Goal: Task Accomplishment & Management: Manage account settings

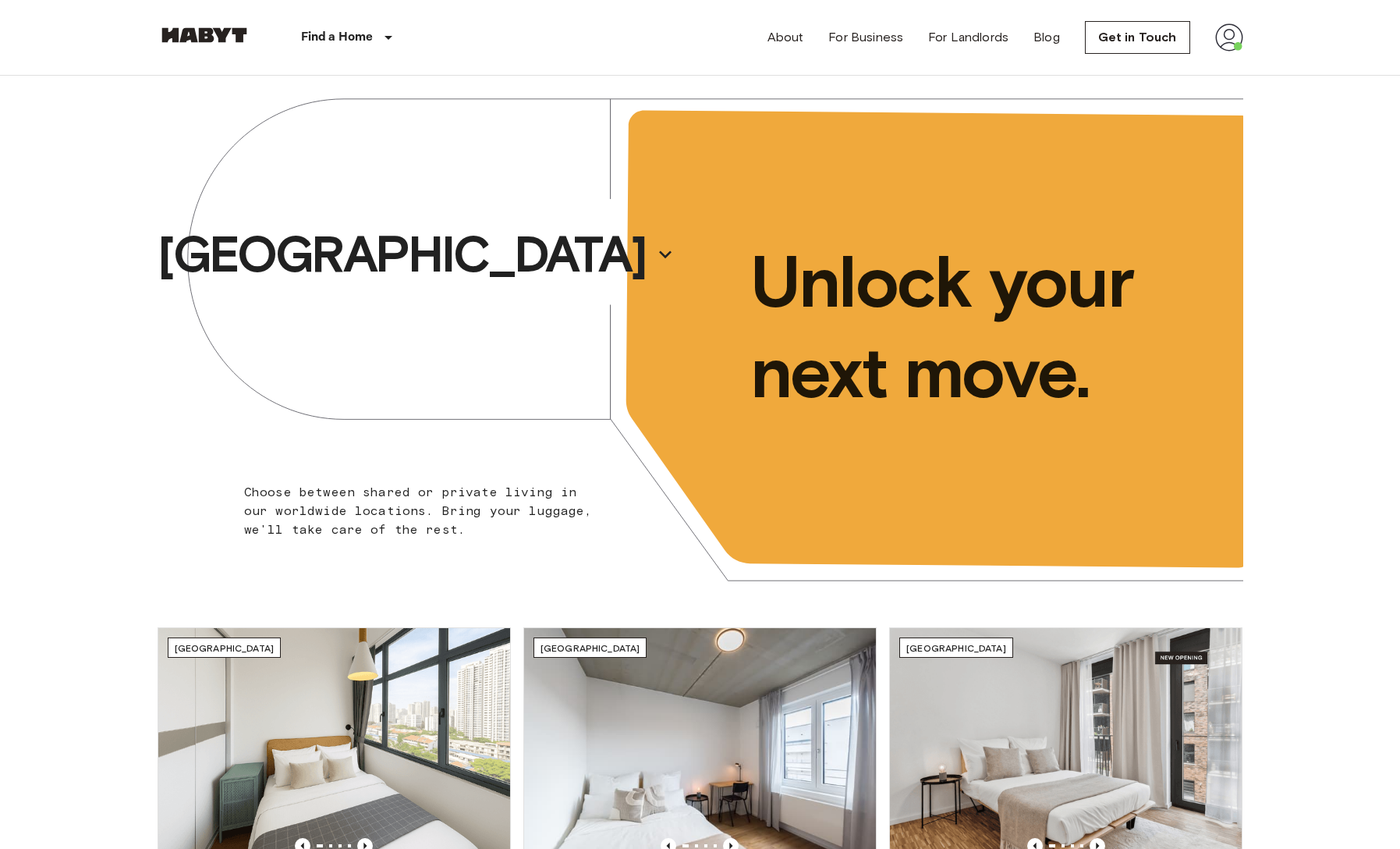
click at [1231, 42] on img at bounding box center [1229, 37] width 28 height 28
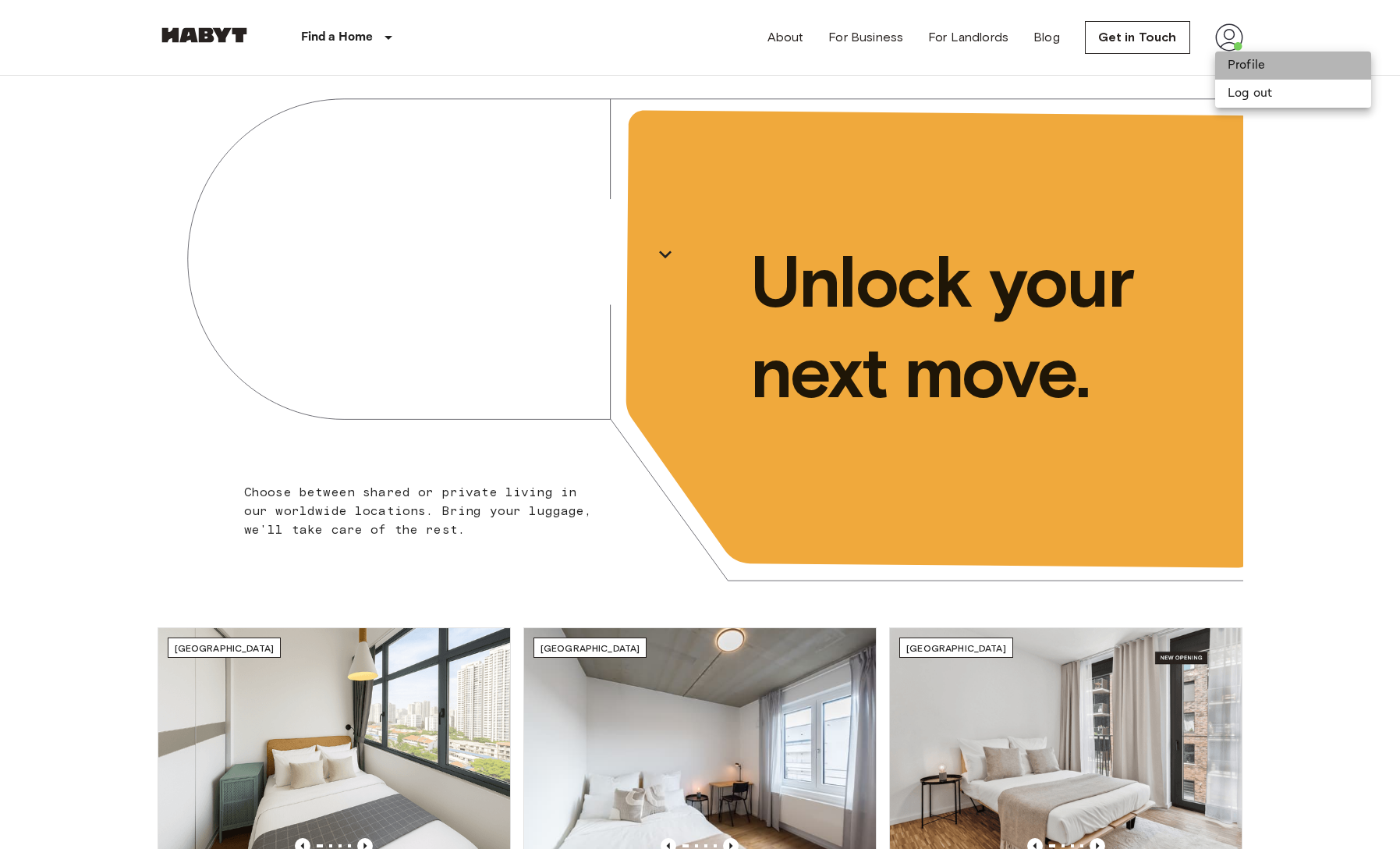
click at [1236, 73] on li "Profile" at bounding box center [1293, 65] width 156 height 28
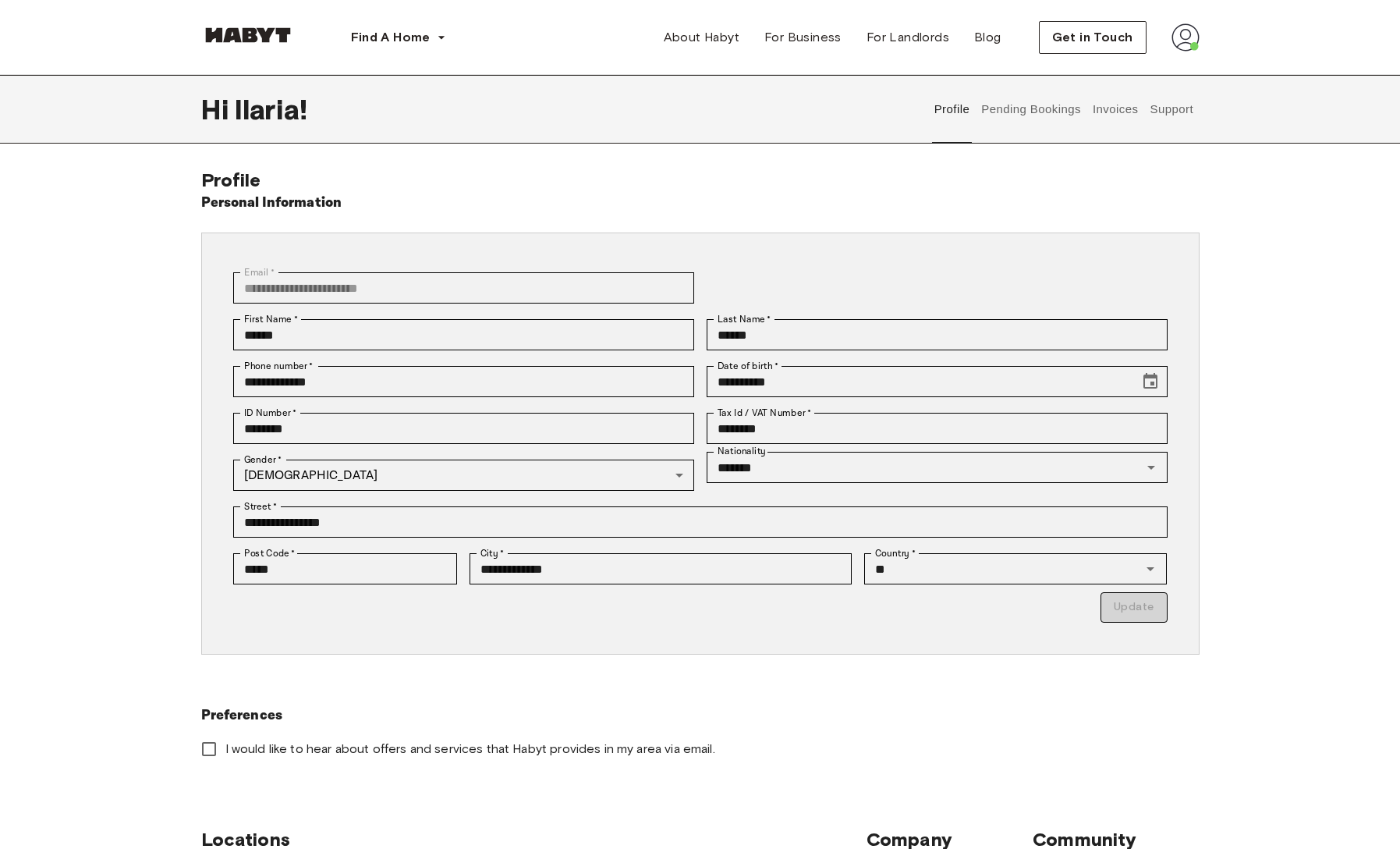
click at [1021, 111] on button "Pending Bookings" at bounding box center [1031, 109] width 104 height 68
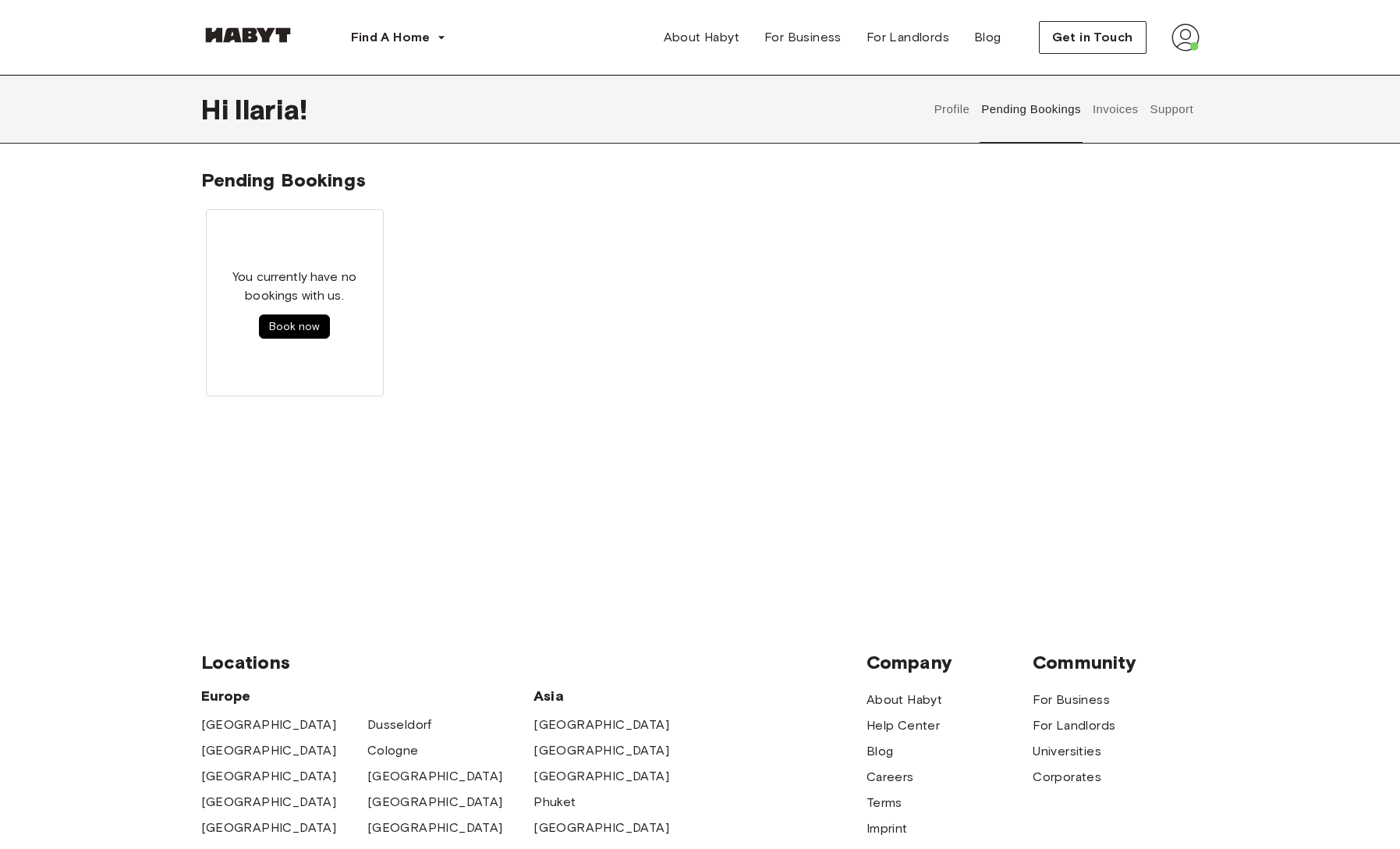
click at [1136, 103] on button "Invoices" at bounding box center [1115, 109] width 49 height 68
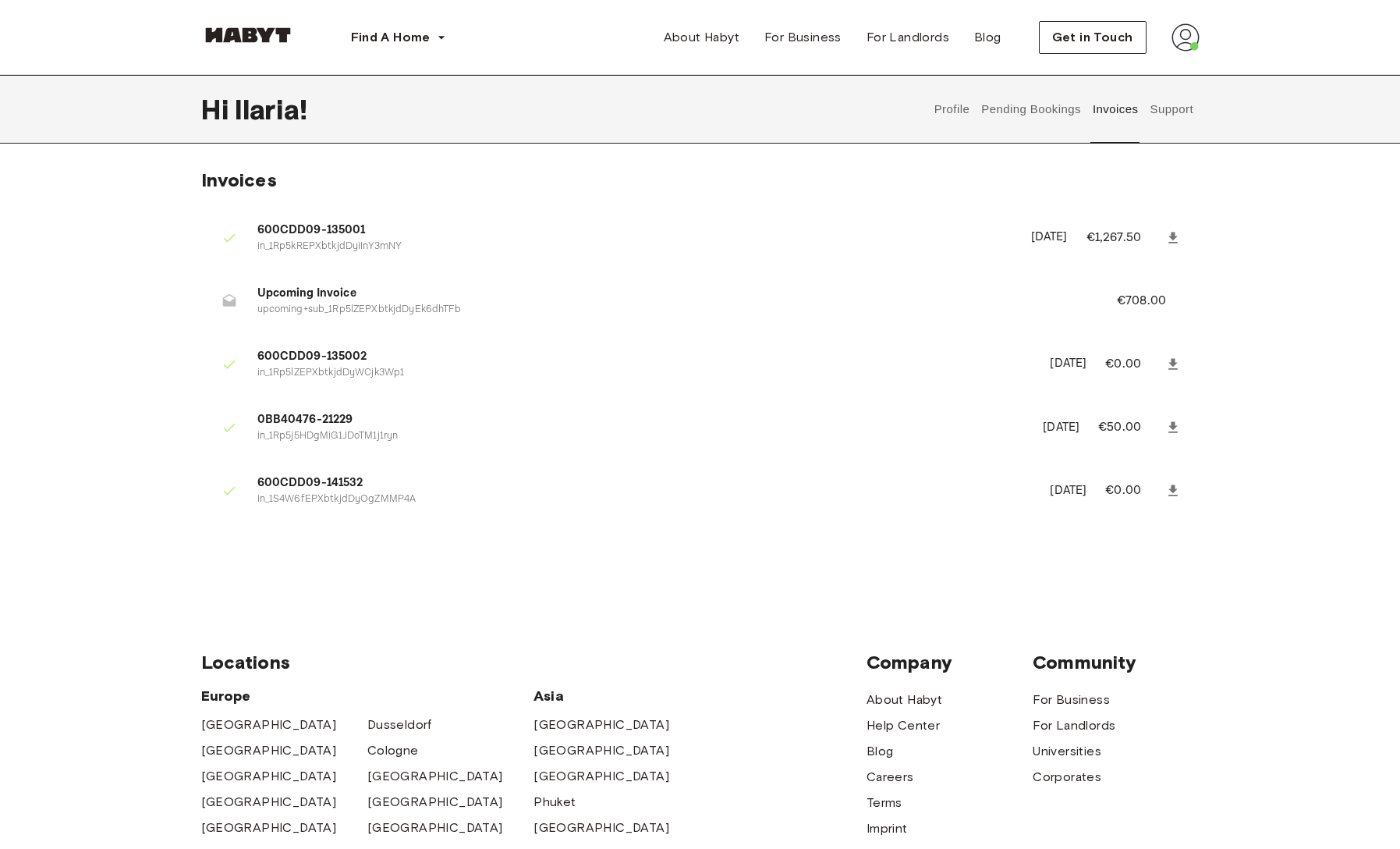
click at [1185, 118] on button "Support" at bounding box center [1172, 109] width 47 height 68
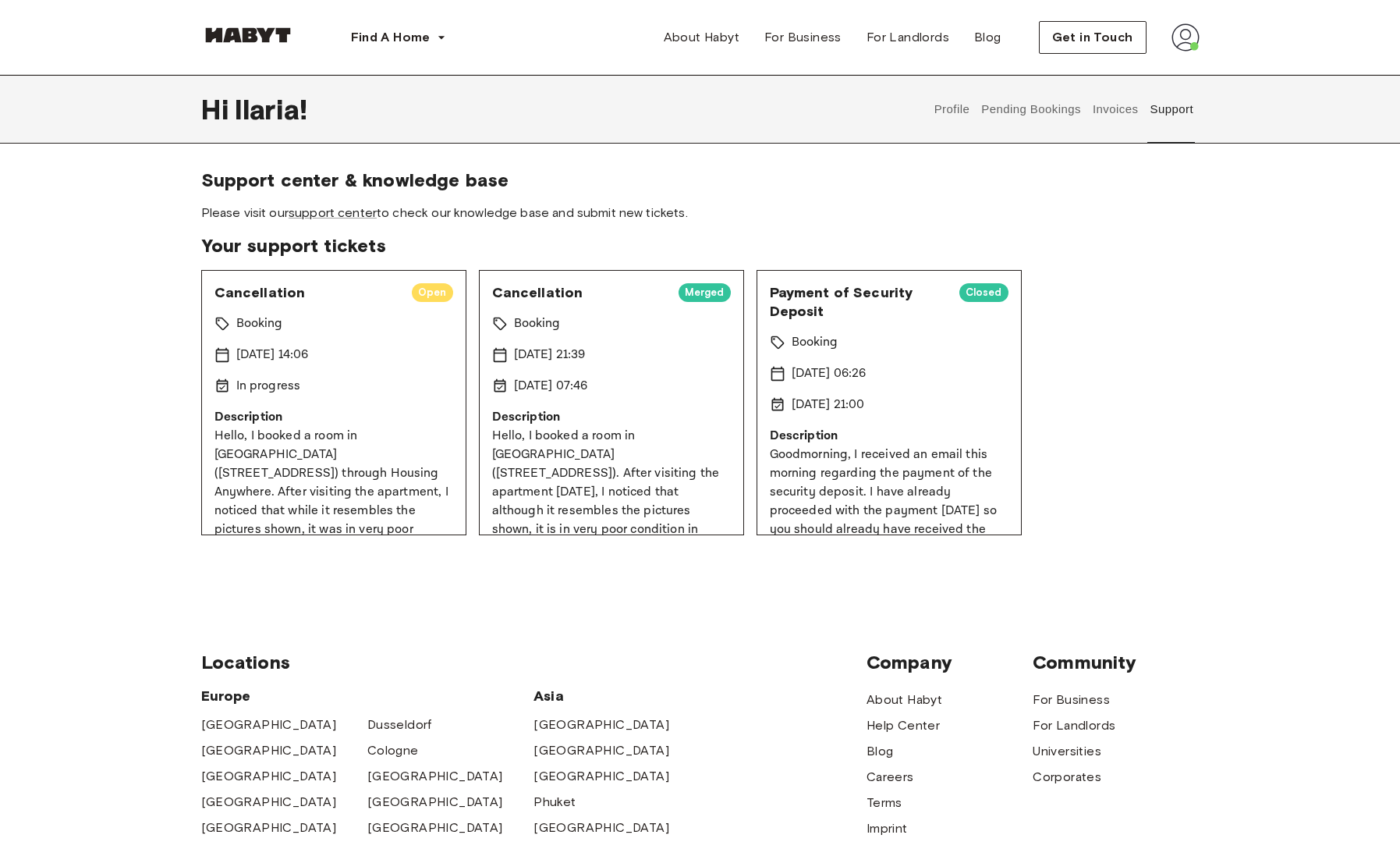
click at [1020, 117] on button "Pending Bookings" at bounding box center [1031, 109] width 104 height 68
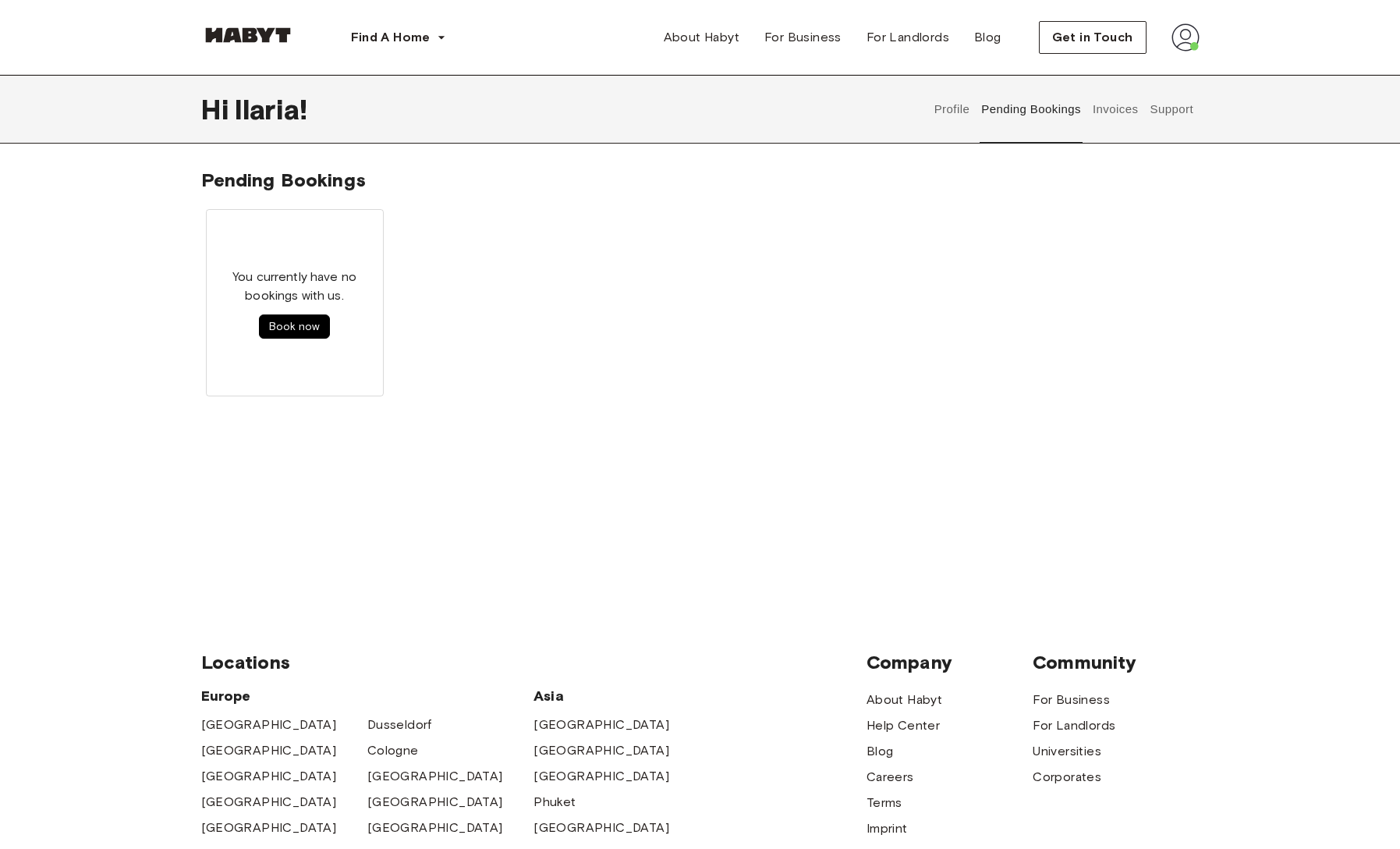
click at [955, 118] on button "Profile" at bounding box center [952, 109] width 39 height 68
